Goal: Task Accomplishment & Management: Manage account settings

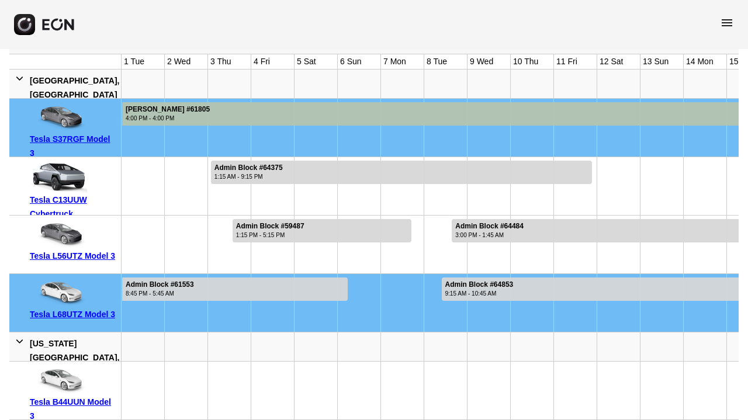
scroll to position [0, 645]
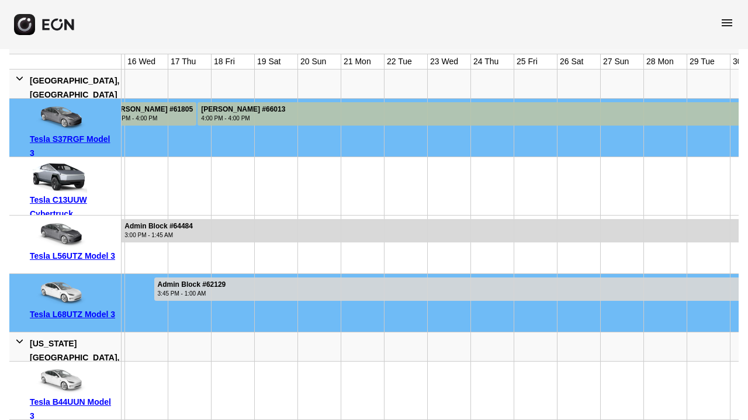
click at [726, 26] on span "menu" at bounding box center [727, 23] width 14 height 14
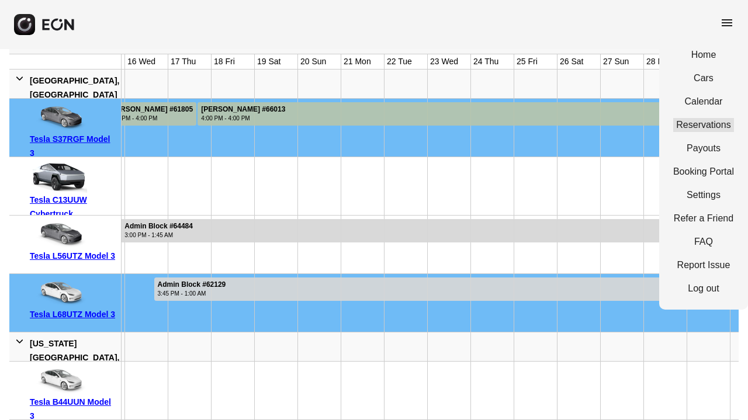
click at [718, 126] on link "Reservations" at bounding box center [703, 125] width 61 height 14
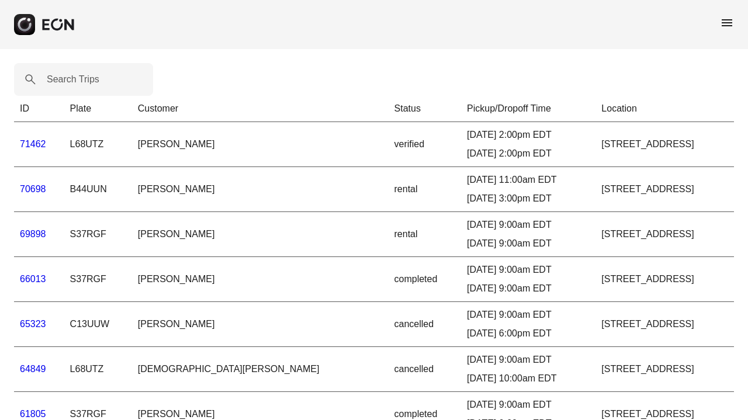
click at [41, 191] on link "70698" at bounding box center [33, 189] width 26 height 10
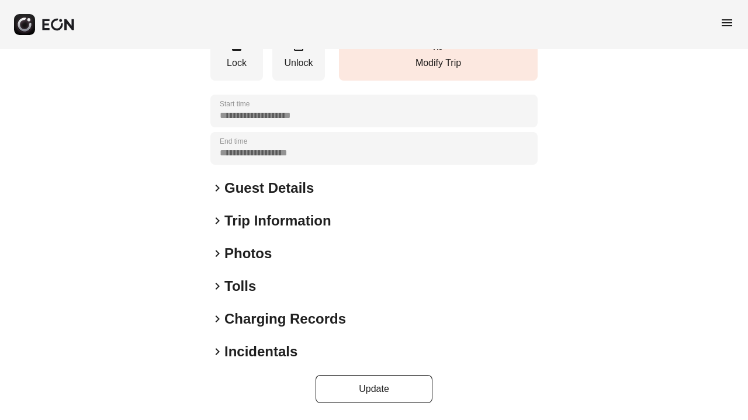
scroll to position [209, 0]
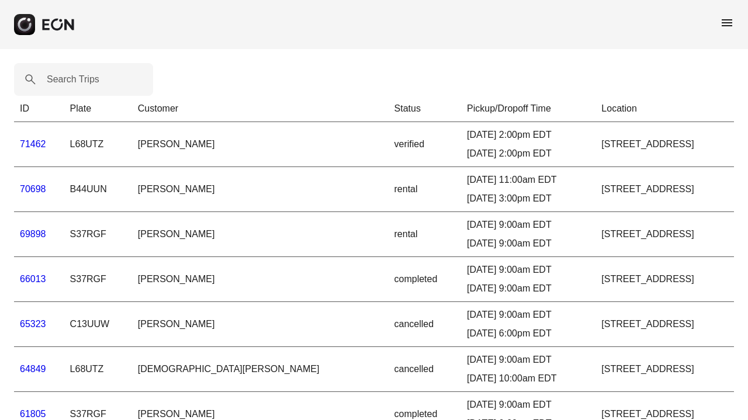
click at [729, 23] on span "menu" at bounding box center [727, 23] width 14 height 14
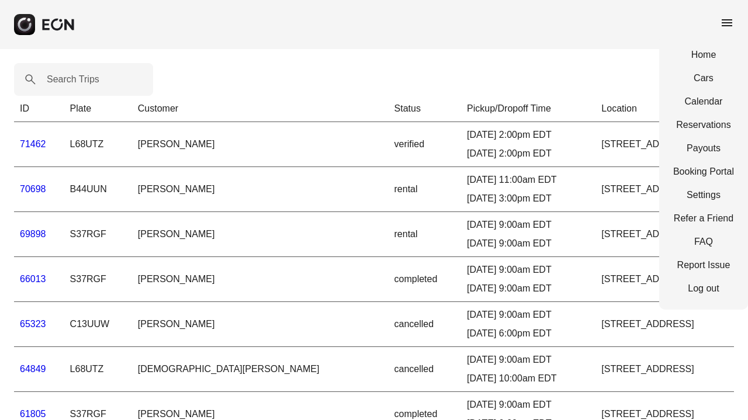
click at [389, 232] on td "rental" at bounding box center [425, 234] width 73 height 45
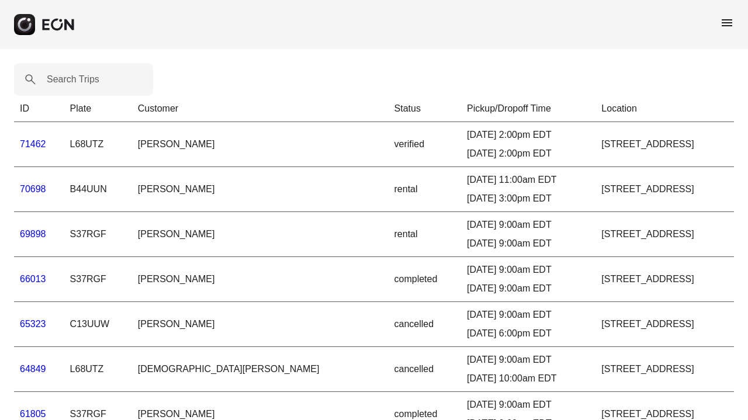
click at [36, 276] on link "66013" at bounding box center [33, 279] width 26 height 10
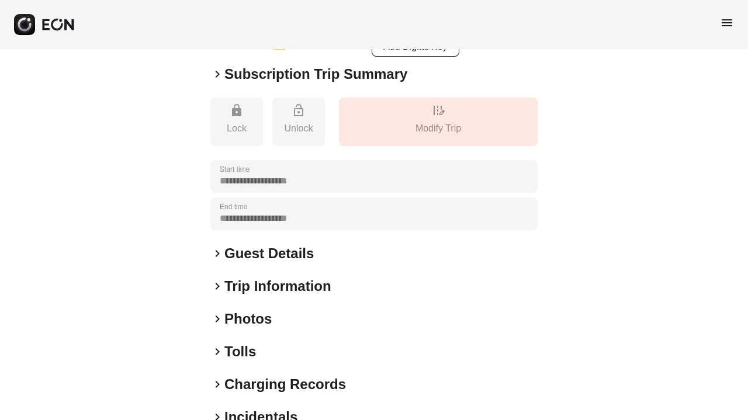
scroll to position [182, 0]
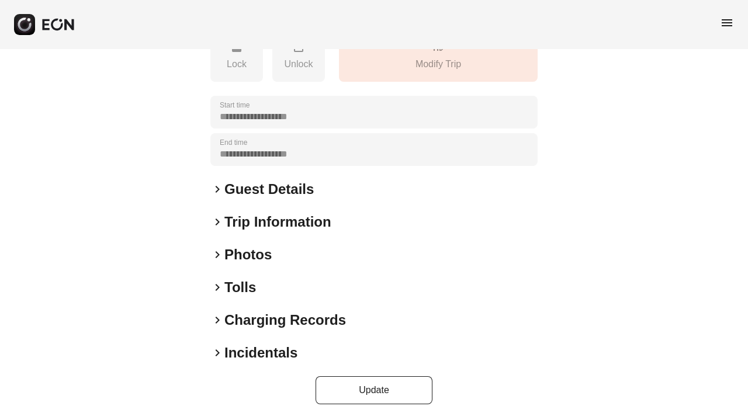
click at [238, 289] on h2 "Tolls" at bounding box center [240, 287] width 32 height 19
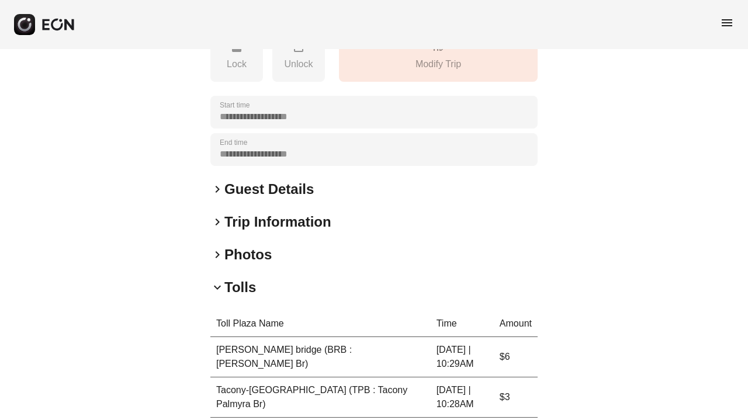
click at [238, 289] on h2 "Tolls" at bounding box center [240, 287] width 32 height 19
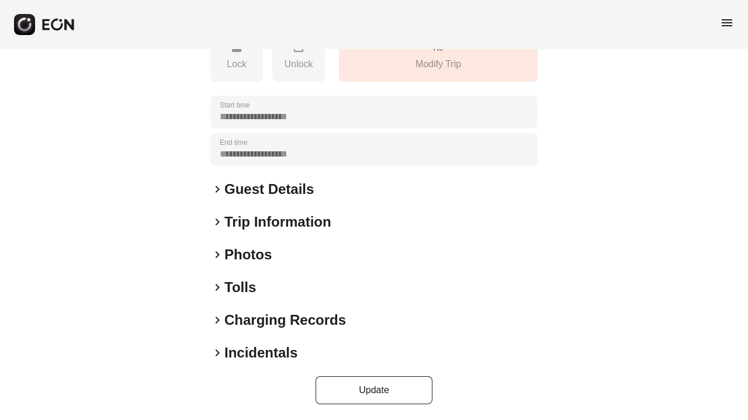
scroll to position [0, 0]
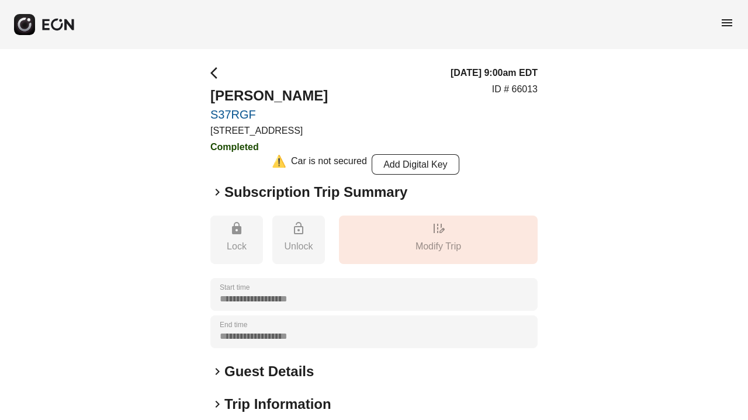
click at [296, 195] on h2 "Subscription Trip Summary" at bounding box center [315, 192] width 183 height 19
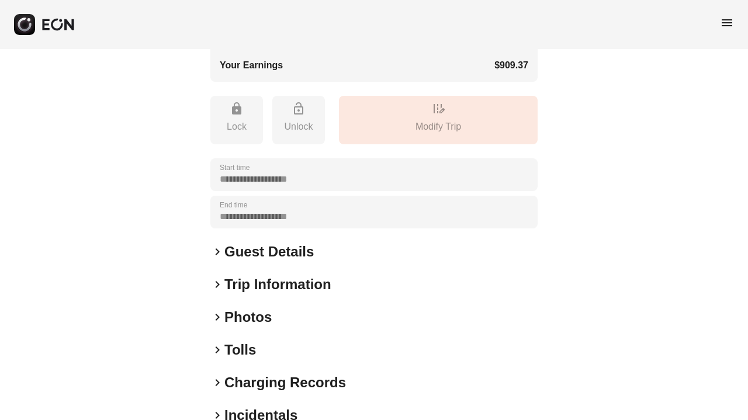
scroll to position [434, 0]
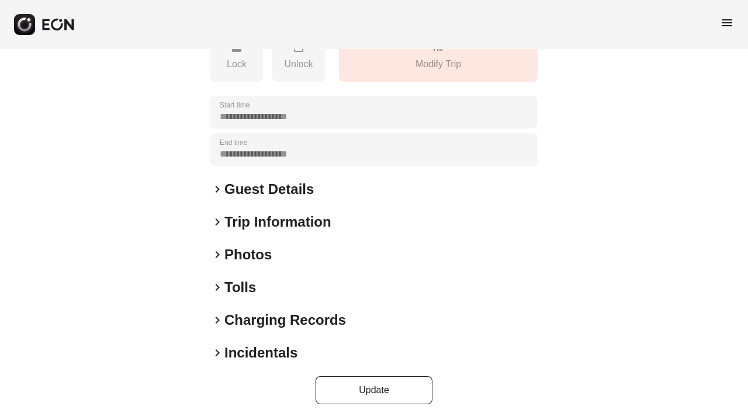
click at [245, 288] on h2 "Tolls" at bounding box center [240, 287] width 32 height 19
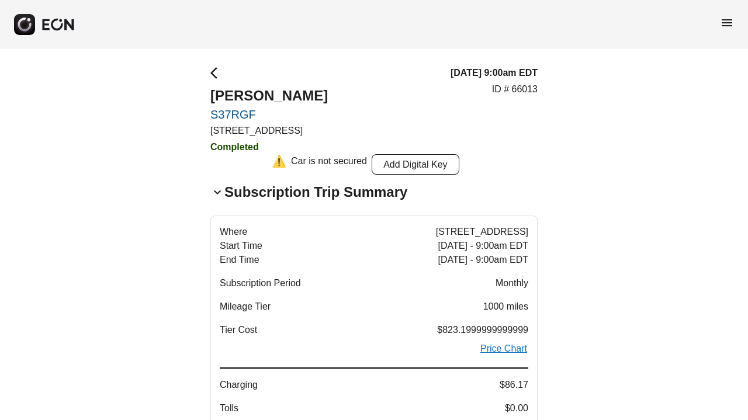
scroll to position [502, 0]
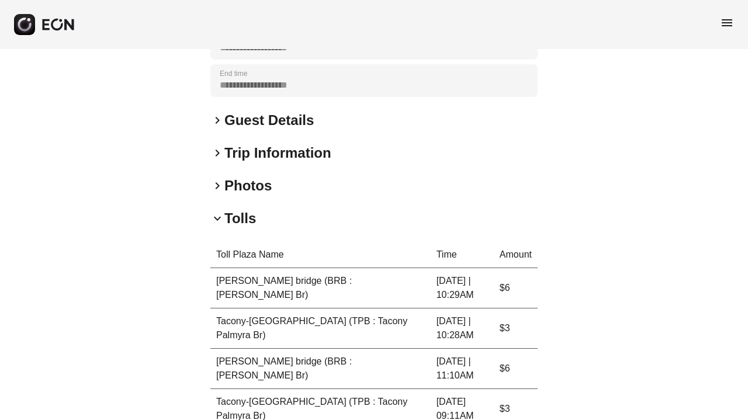
click at [240, 214] on h2 "Tolls" at bounding box center [240, 218] width 32 height 19
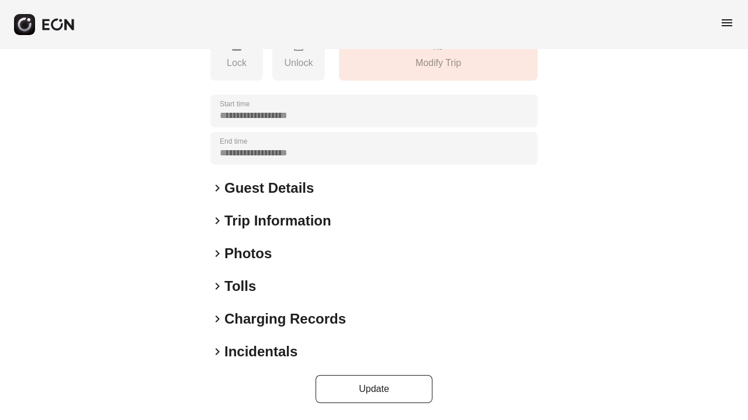
scroll to position [434, 0]
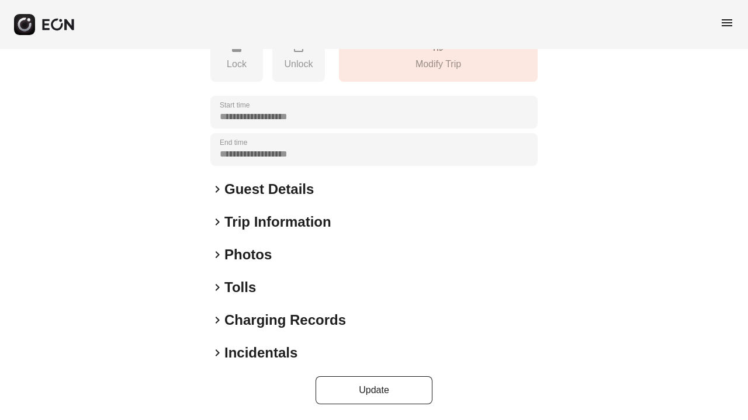
click at [268, 323] on h2 "Charging Records" at bounding box center [285, 320] width 122 height 19
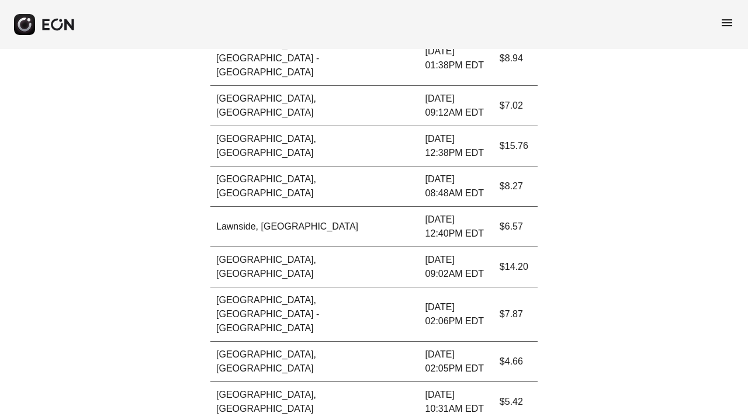
scroll to position [415, 0]
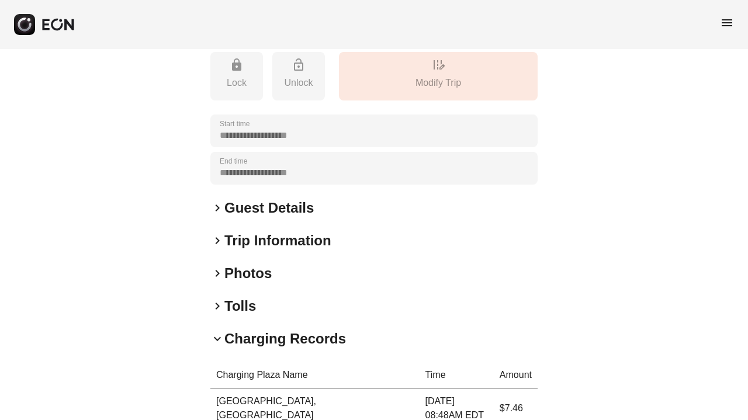
click at [251, 335] on h2 "Charging Records" at bounding box center [285, 339] width 122 height 19
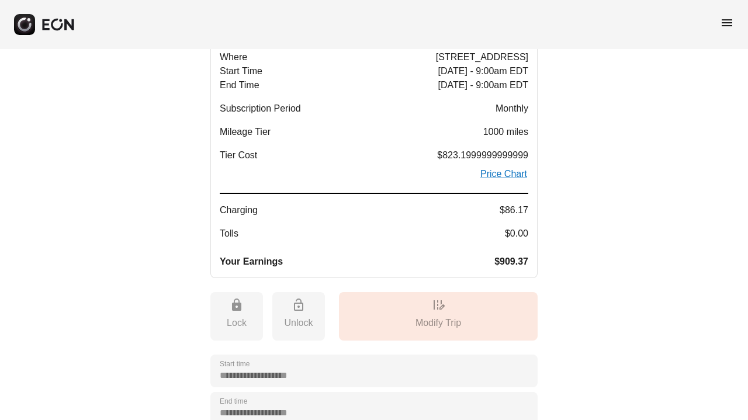
scroll to position [0, 0]
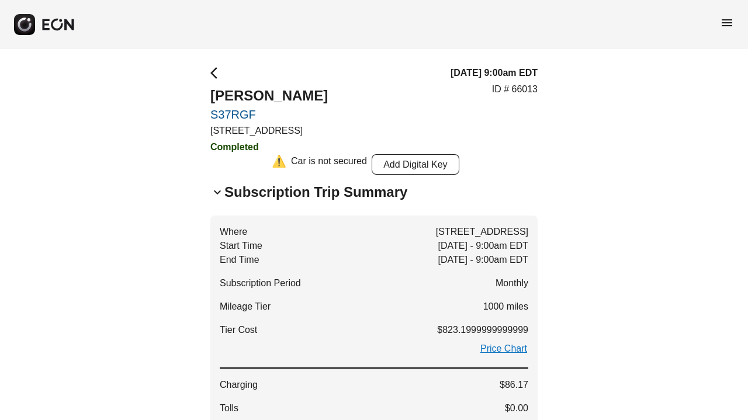
click at [359, 192] on h2 "Subscription Trip Summary" at bounding box center [315, 192] width 183 height 19
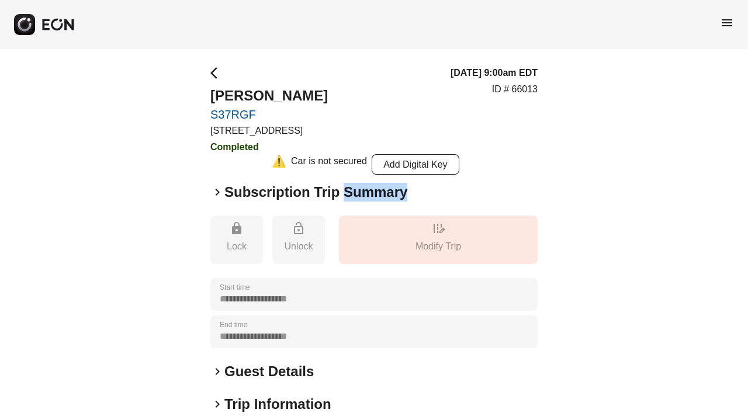
click at [359, 192] on h2 "Subscription Trip Summary" at bounding box center [315, 192] width 183 height 19
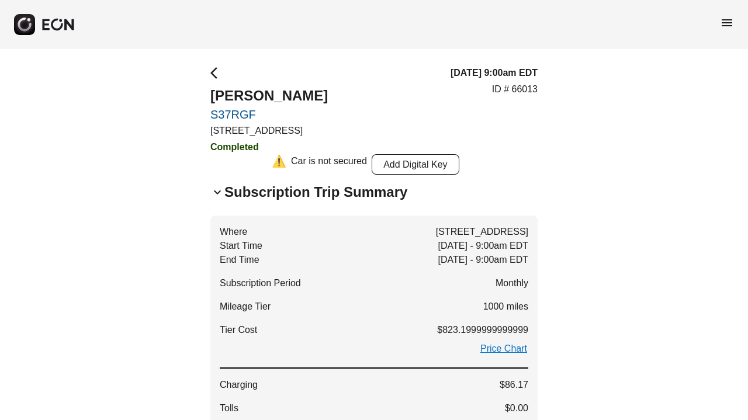
click at [359, 192] on h2 "Subscription Trip Summary" at bounding box center [315, 192] width 183 height 19
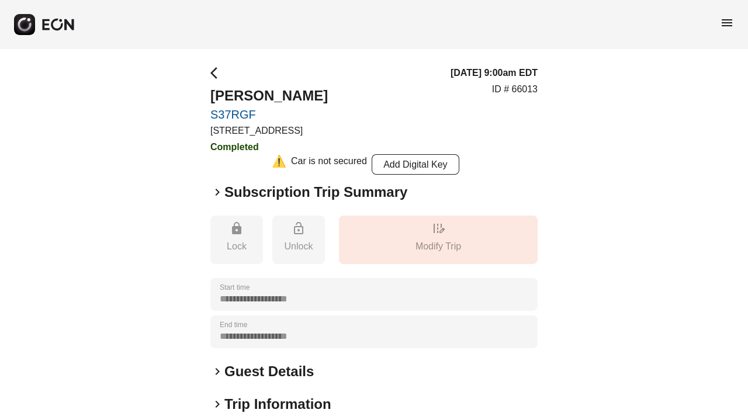
click at [359, 192] on h2 "Subscription Trip Summary" at bounding box center [315, 192] width 183 height 19
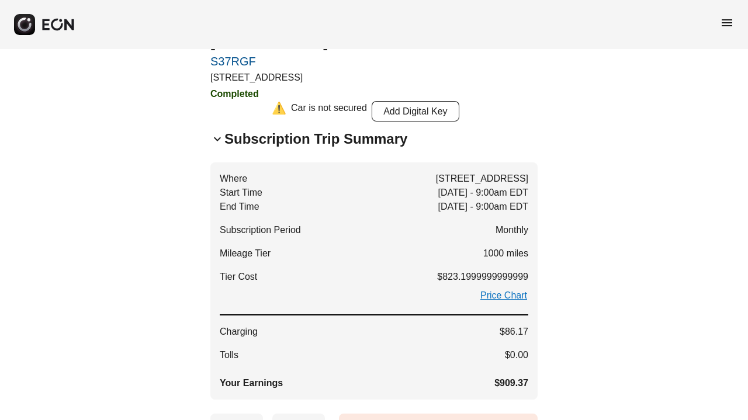
scroll to position [434, 0]
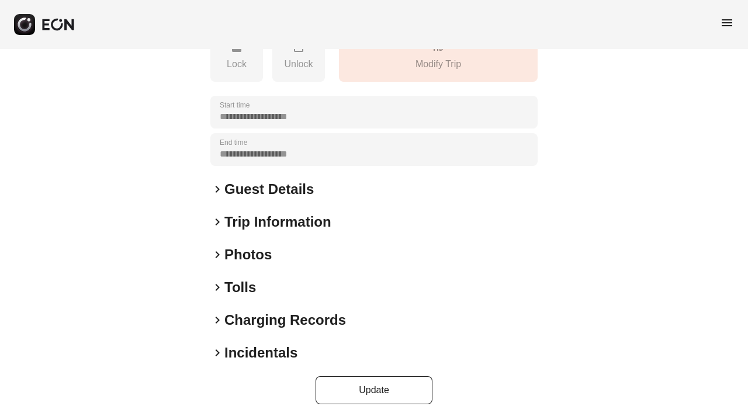
click at [234, 286] on h2 "Tolls" at bounding box center [240, 287] width 32 height 19
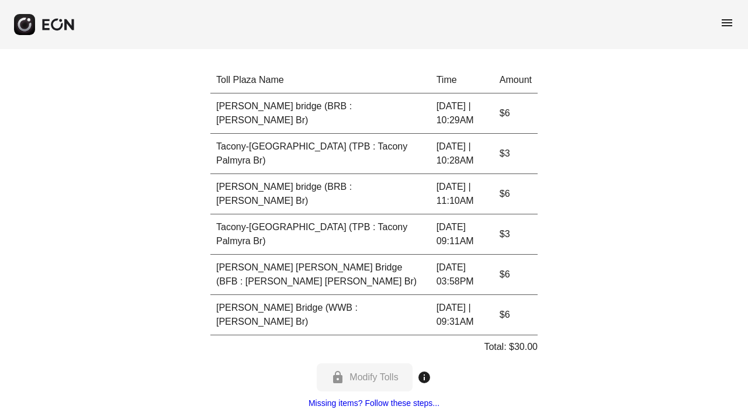
scroll to position [675, 0]
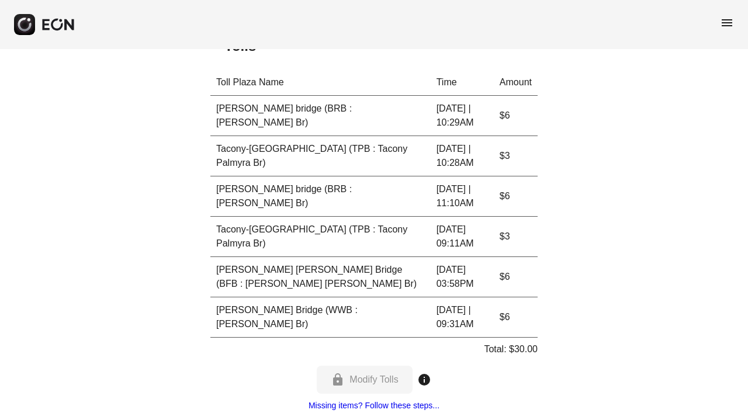
click at [61, 23] on icon "button" at bounding box center [58, 24] width 34 height 13
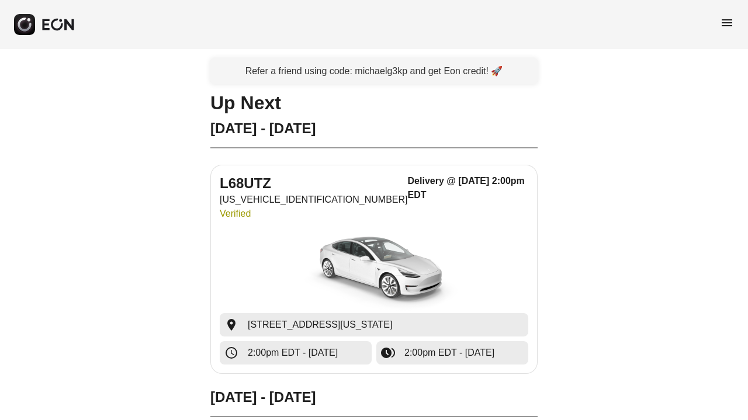
scroll to position [7, 0]
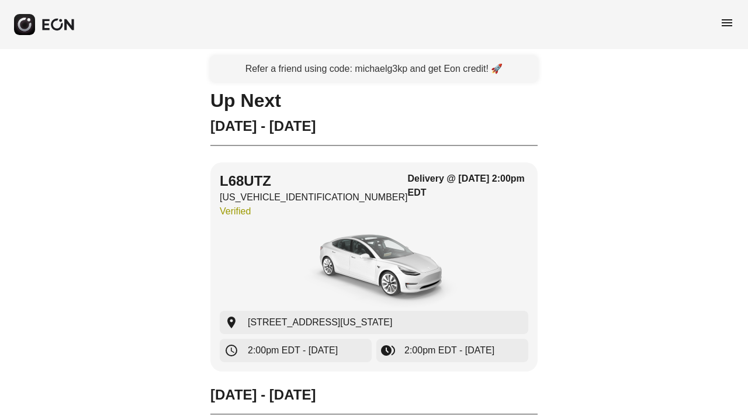
click at [726, 27] on span "menu" at bounding box center [727, 23] width 14 height 14
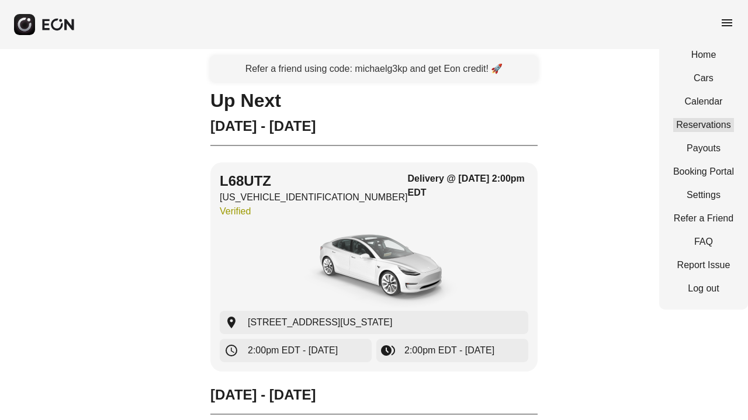
click at [703, 123] on link "Reservations" at bounding box center [703, 125] width 61 height 14
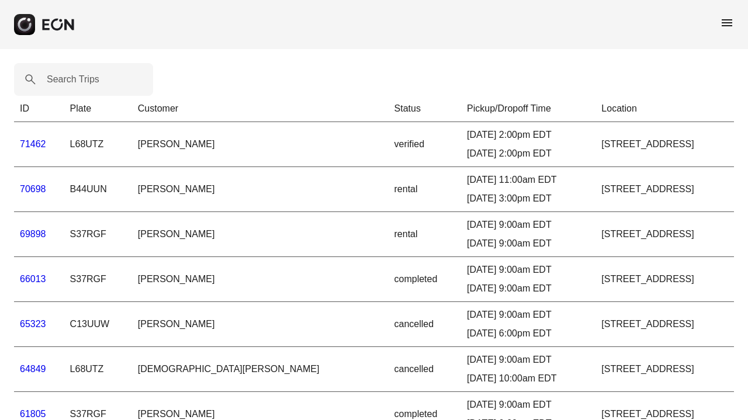
click at [39, 190] on link "70698" at bounding box center [33, 189] width 26 height 10
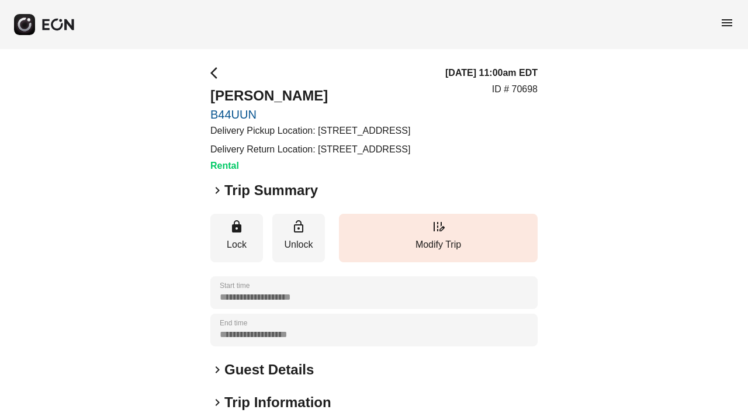
click at [257, 200] on h2 "Trip Summary" at bounding box center [270, 190] width 93 height 19
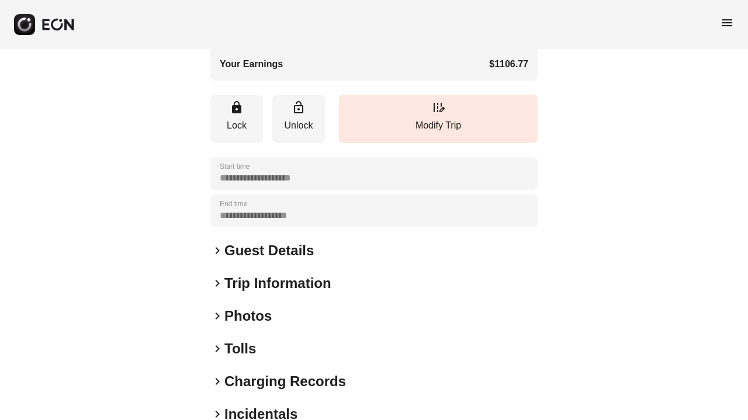
scroll to position [525, 0]
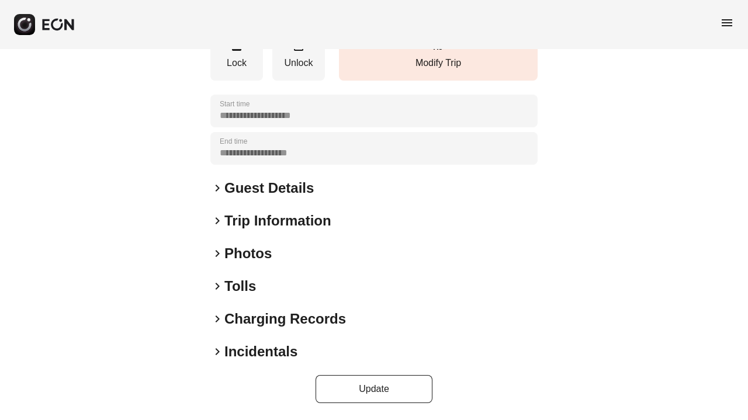
click at [239, 286] on h2 "Tolls" at bounding box center [240, 286] width 32 height 19
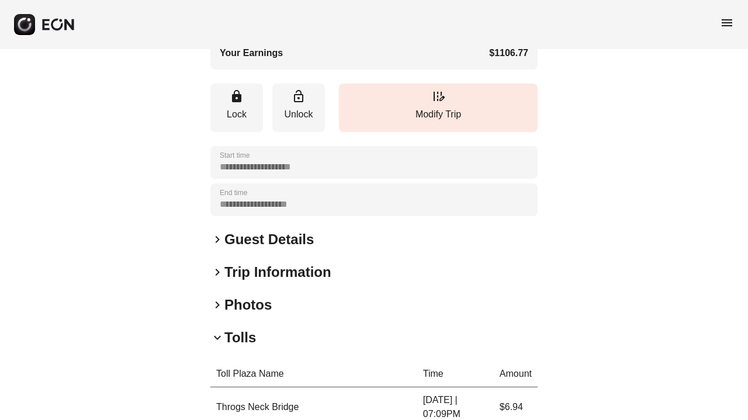
scroll to position [463, 0]
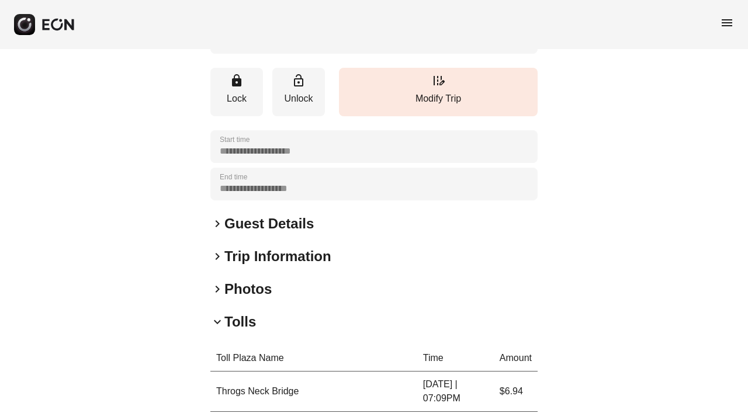
click at [255, 233] on h2 "Guest Details" at bounding box center [268, 223] width 89 height 19
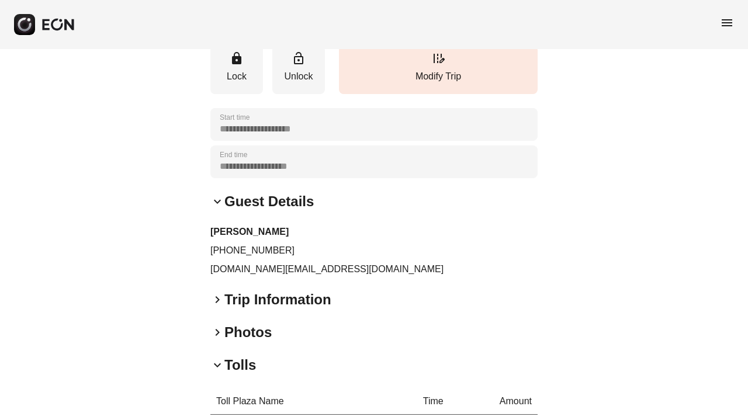
scroll to position [510, 0]
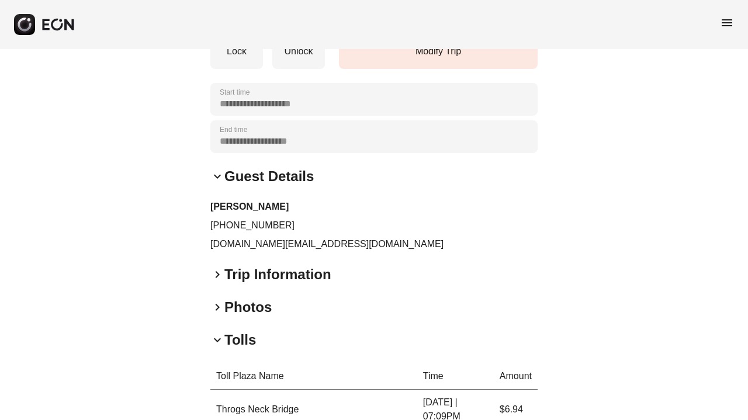
click at [274, 284] on h2 "Trip Information" at bounding box center [277, 274] width 107 height 19
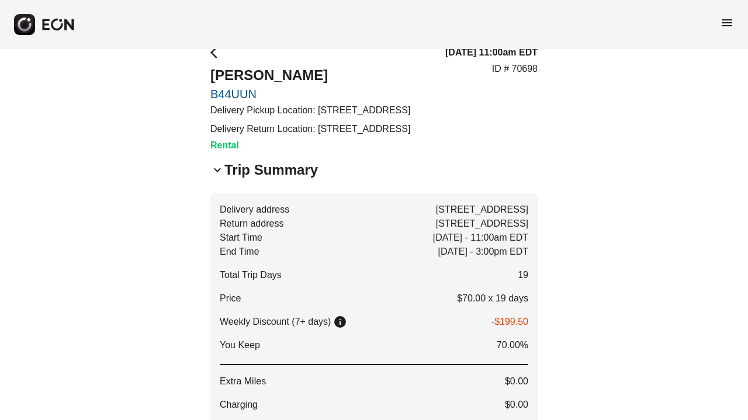
scroll to position [3, 0]
